Goal: Go to known website: Access a specific website the user already knows

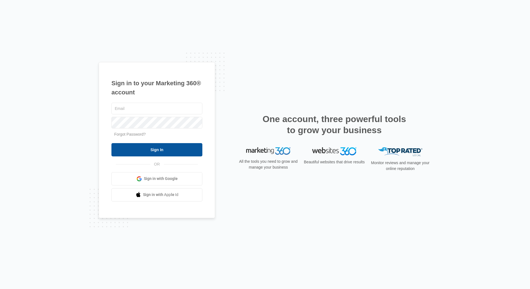
type input "[EMAIL_ADDRESS][DOMAIN_NAME]"
click at [153, 147] on input "Sign In" at bounding box center [156, 149] width 91 height 13
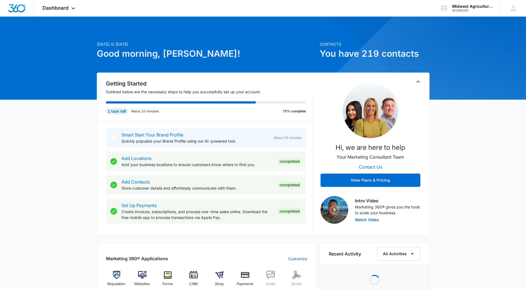
scroll to position [111, 0]
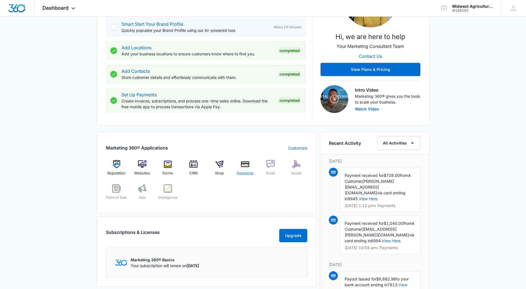
click at [243, 168] on img at bounding box center [245, 164] width 8 height 8
